Goal: Use online tool/utility: Utilize a website feature to perform a specific function

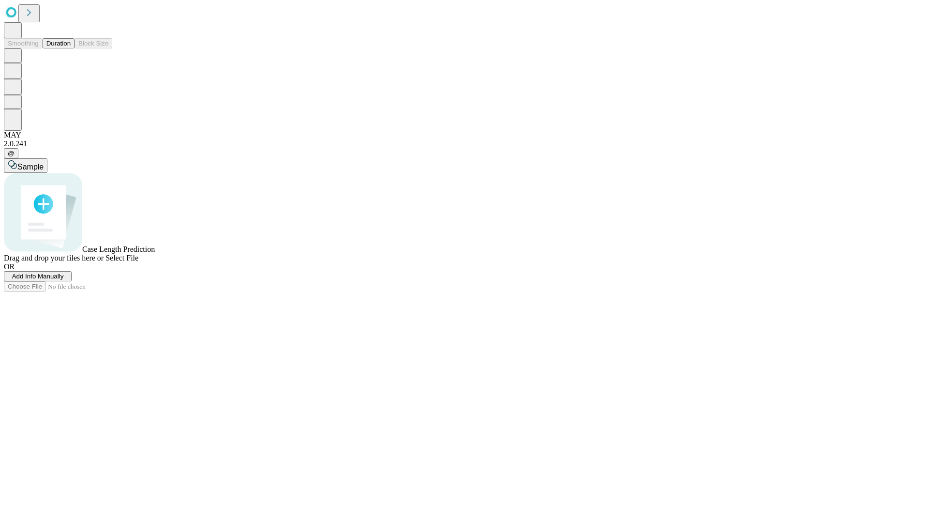
click at [71, 48] on button "Duration" at bounding box center [59, 43] width 32 height 10
click at [64, 280] on span "Add Info Manually" at bounding box center [38, 275] width 52 height 7
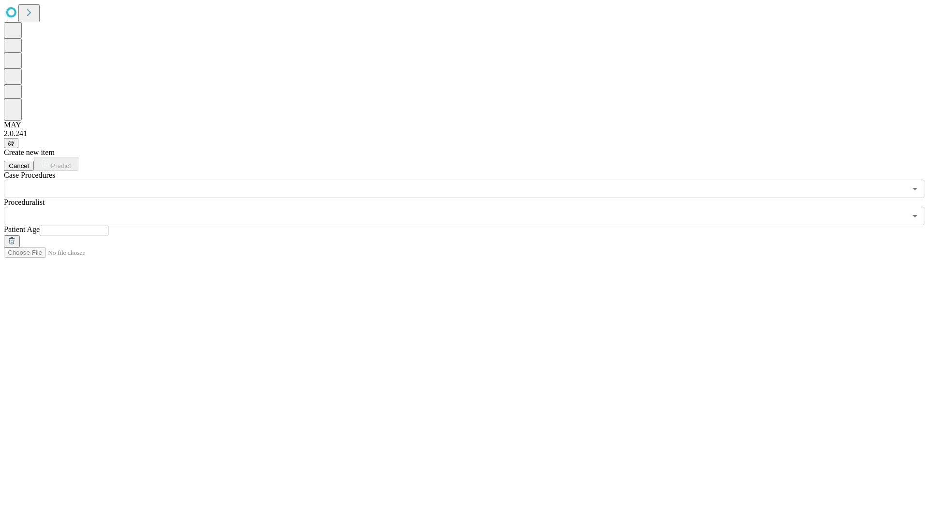
click at [108, 225] on input "text" at bounding box center [74, 230] width 69 height 10
type input "**"
click at [471, 207] on input "text" at bounding box center [455, 216] width 902 height 18
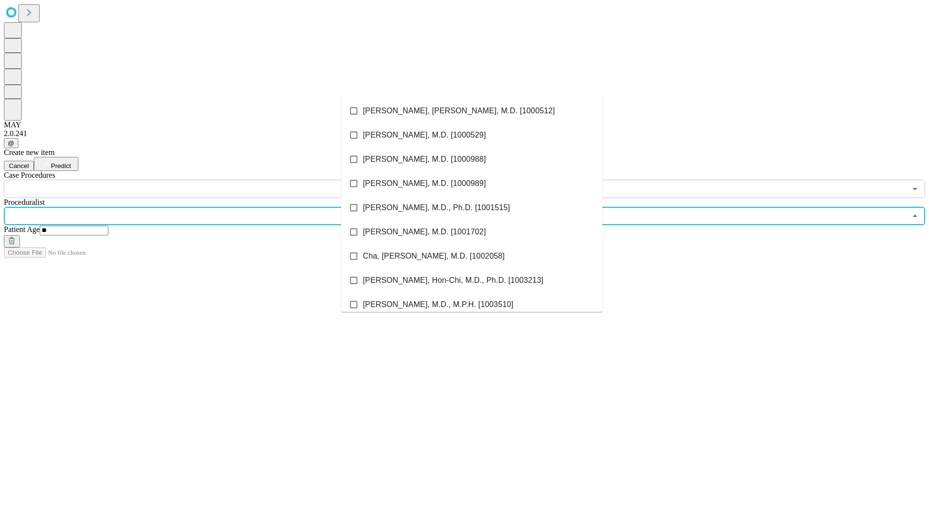
click at [472, 111] on li "[PERSON_NAME], [PERSON_NAME], M.D. [1000512]" at bounding box center [471, 111] width 261 height 24
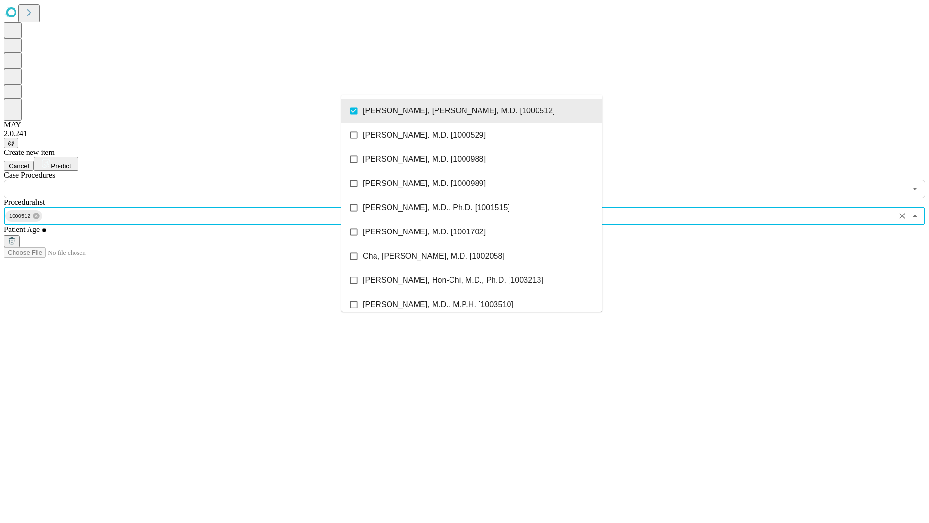
click at [203, 180] on input "text" at bounding box center [455, 189] width 902 height 18
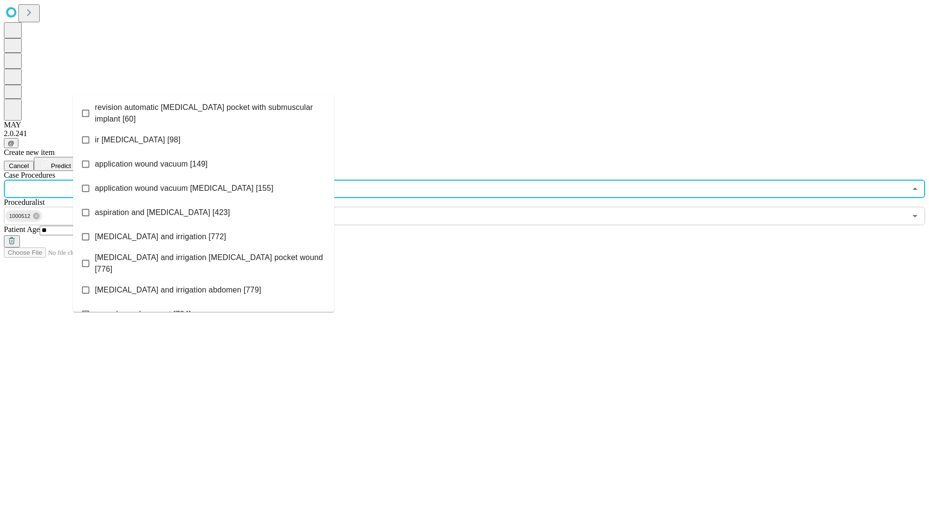
click at [204, 111] on span "revision automatic [MEDICAL_DATA] pocket with submuscular implant [60]" at bounding box center [211, 113] width 232 height 23
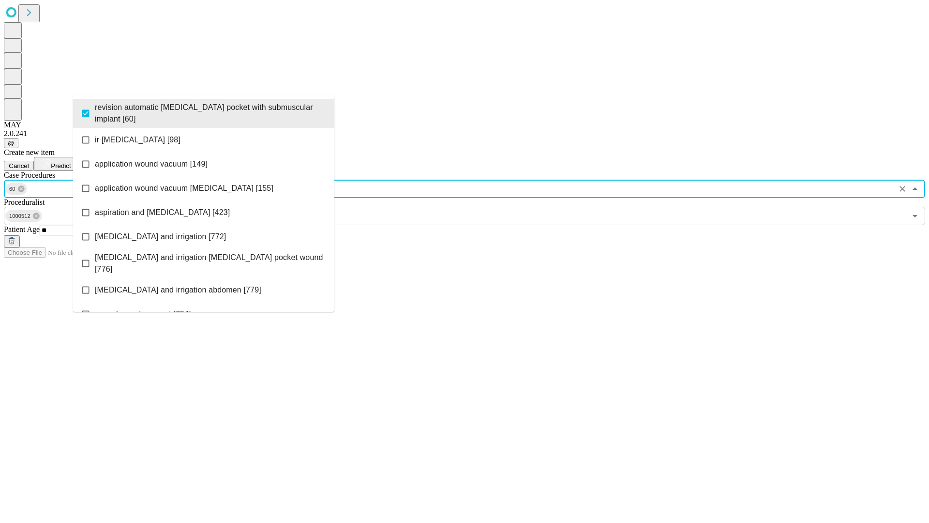
click at [71, 162] on span "Predict" at bounding box center [61, 165] width 20 height 7
